Goal: Navigation & Orientation: Go to known website

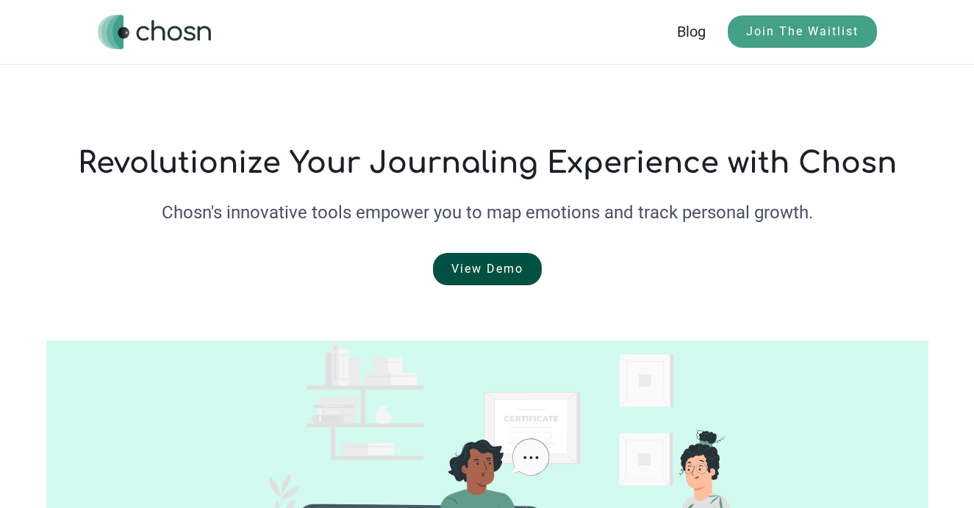
click at [486, 284] on link "View Demo" at bounding box center [487, 269] width 109 height 32
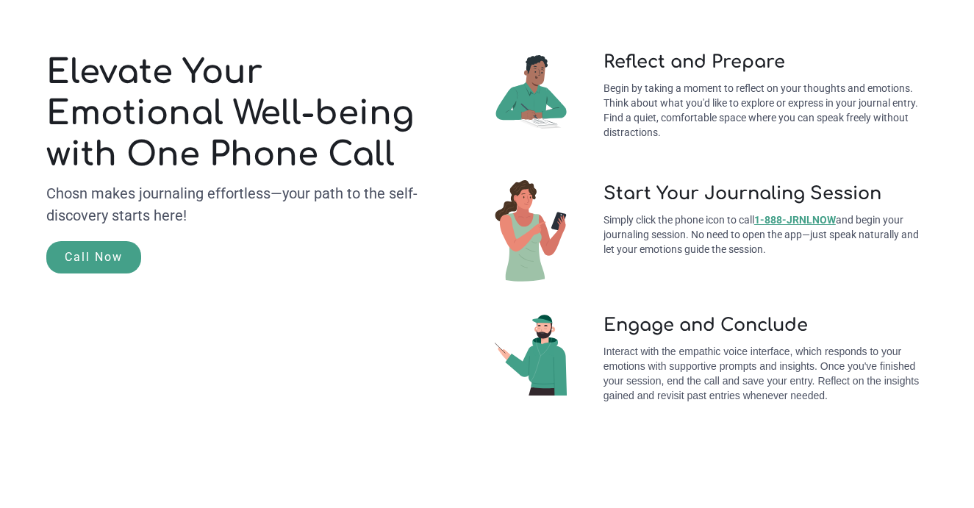
scroll to position [140, 0]
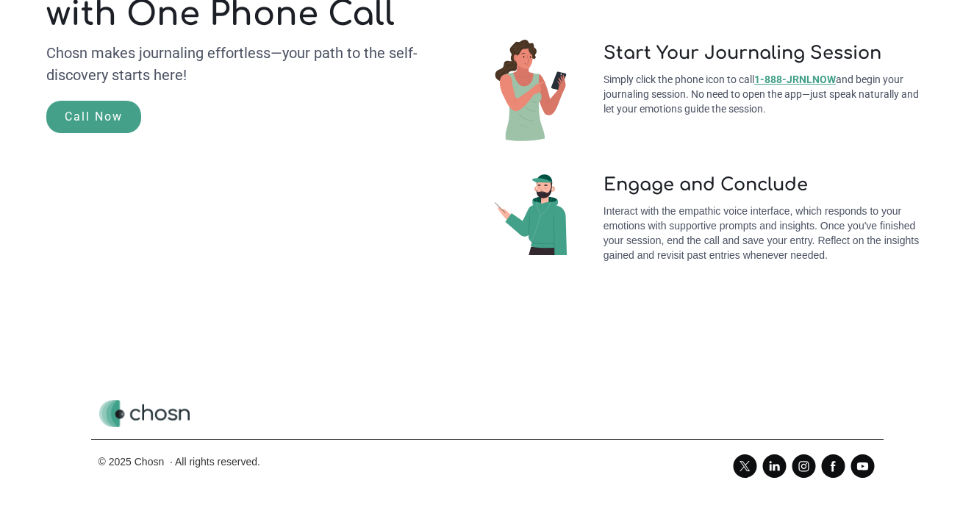
click at [153, 406] on img at bounding box center [144, 413] width 92 height 29
